Goal: Find specific page/section: Find specific page/section

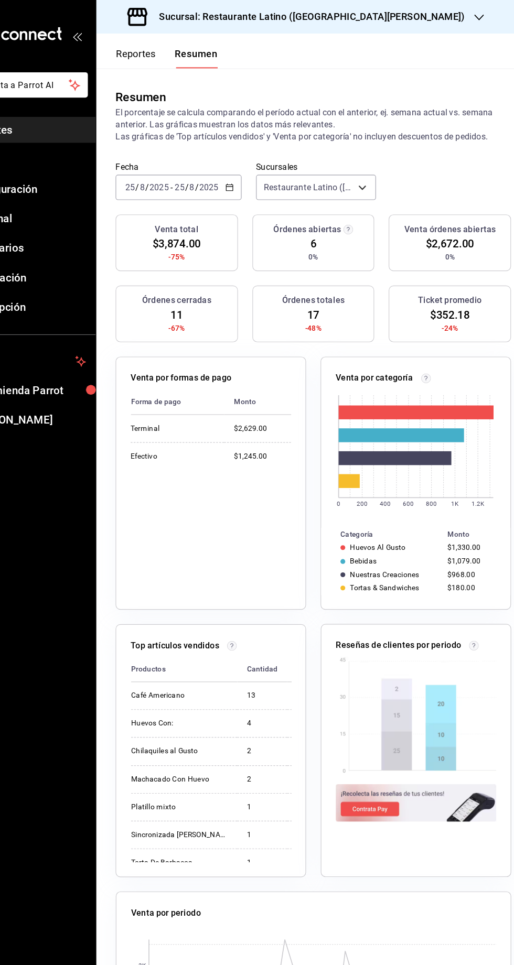
click at [338, 15] on h3 "Sucursal: Restaurante Latino ([GEOGRAPHIC_DATA][PERSON_NAME])" at bounding box center [319, 14] width 274 height 13
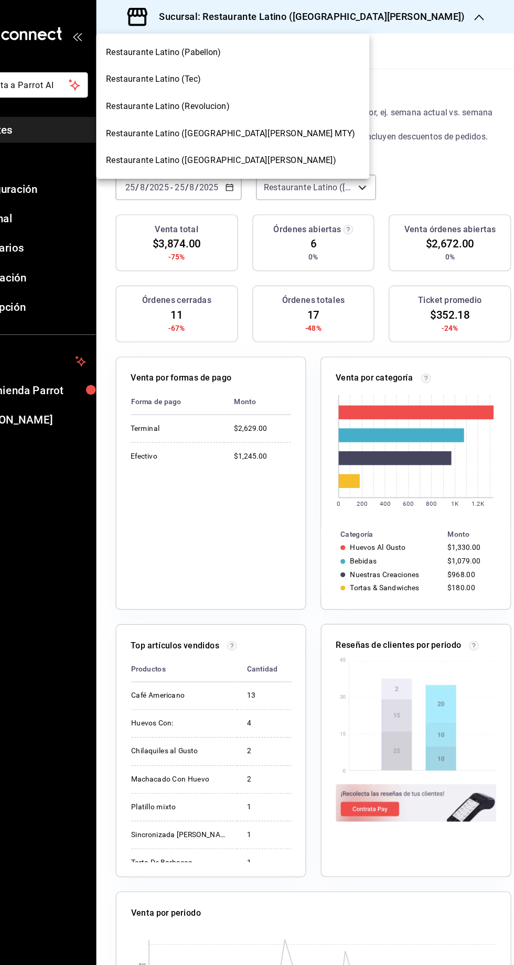
click at [201, 96] on span "Restaurante Latino (Revolucion)" at bounding box center [198, 92] width 107 height 11
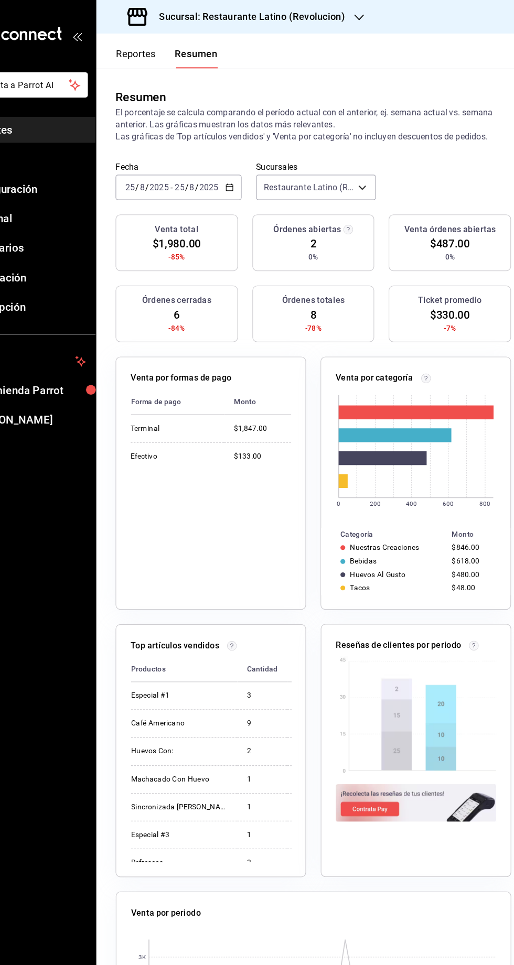
click at [362, 17] on icon "button" at bounding box center [365, 15] width 8 height 8
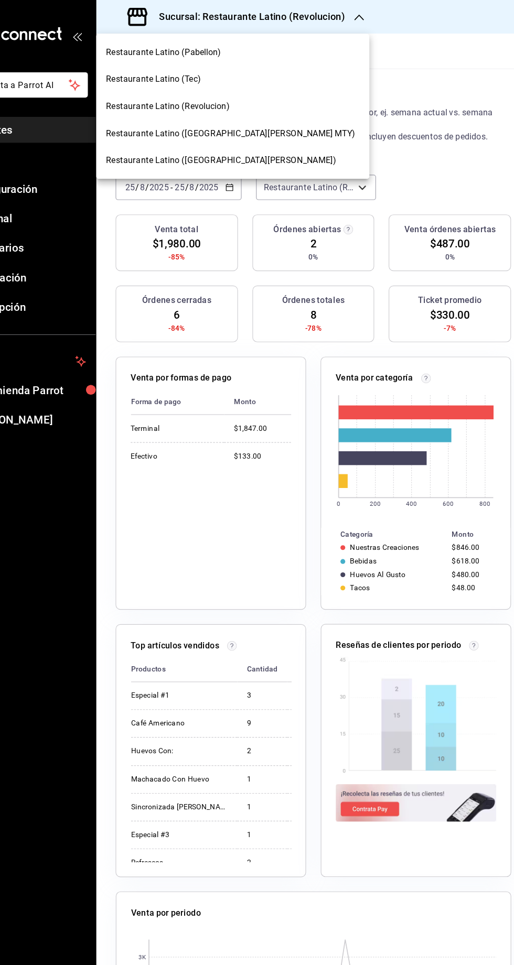
click at [222, 112] on span "Restaurante Latino ([GEOGRAPHIC_DATA][PERSON_NAME] MTY)" at bounding box center [253, 116] width 217 height 11
